Goal: Task Accomplishment & Management: Manage account settings

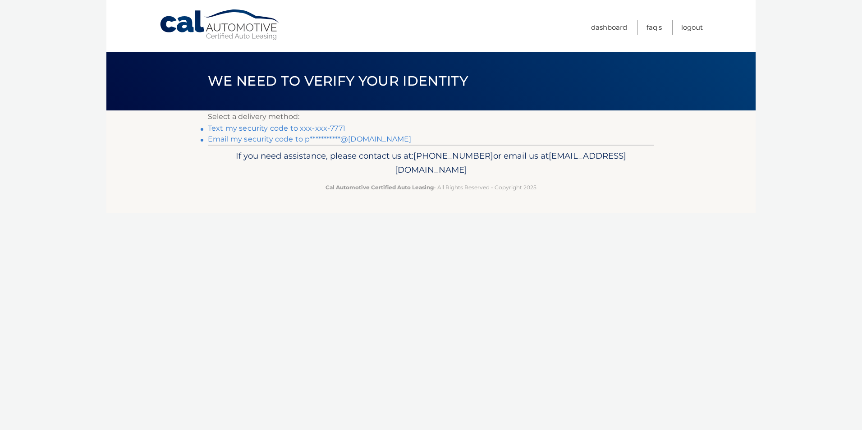
click at [276, 124] on link "Text my security code to xxx-xxx-7771" at bounding box center [276, 128] width 137 height 9
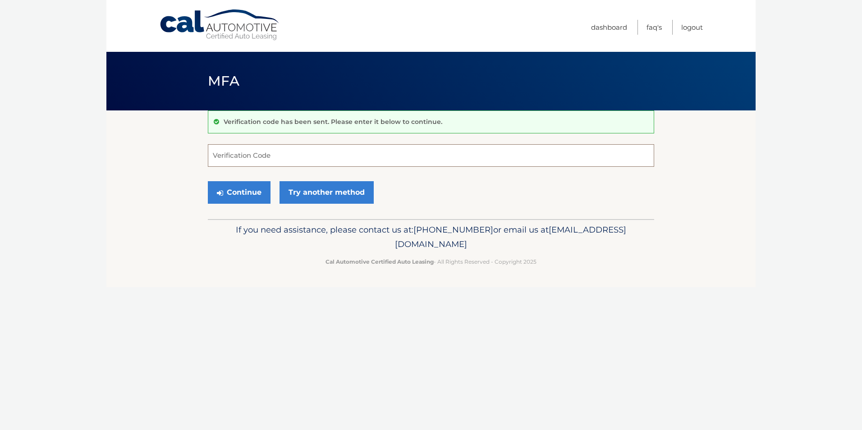
click at [286, 151] on input "Verification Code" at bounding box center [431, 155] width 446 height 23
type input "398256"
click at [261, 198] on button "Continue" at bounding box center [239, 192] width 63 height 23
